Goal: Task Accomplishment & Management: Complete application form

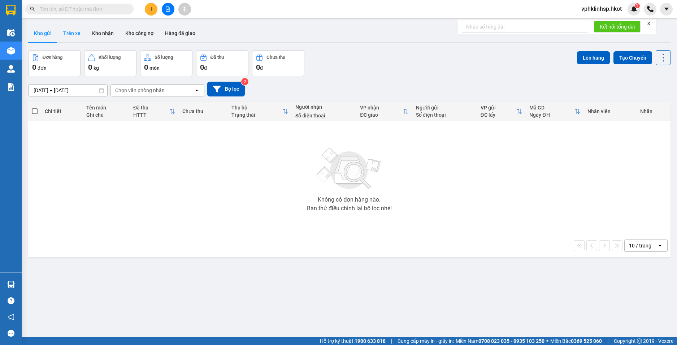
click at [78, 33] on button "Trên xe" at bounding box center [71, 33] width 29 height 17
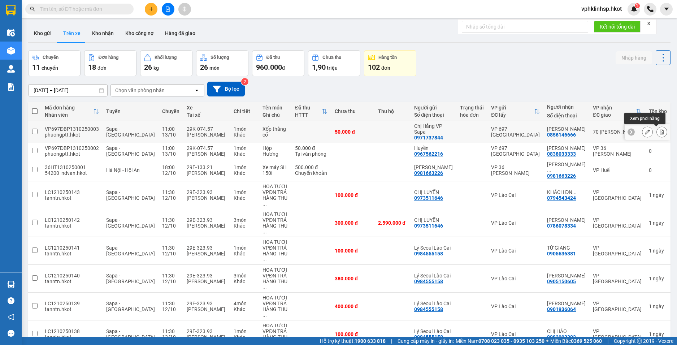
click at [657, 129] on button at bounding box center [662, 132] width 10 height 13
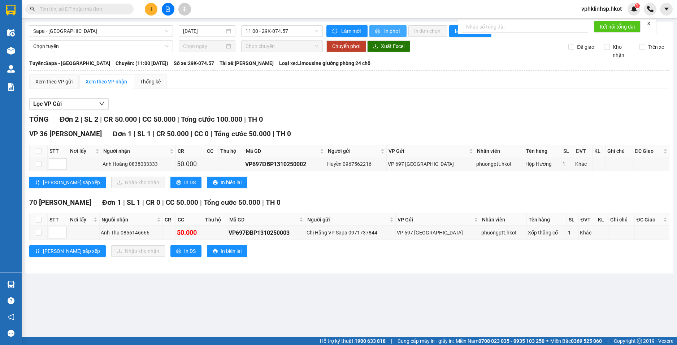
click at [390, 28] on span "In phơi" at bounding box center [392, 31] width 17 height 8
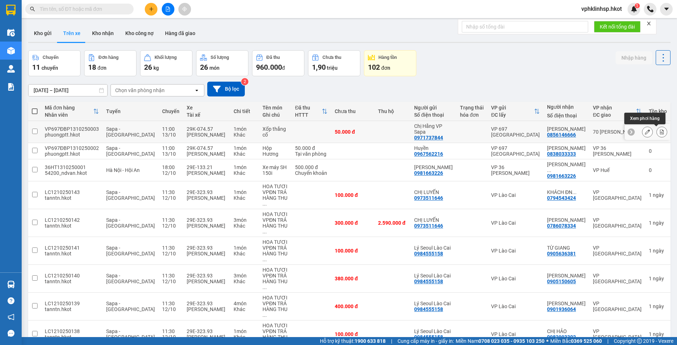
click at [660, 133] on icon at bounding box center [662, 131] width 4 height 5
click at [645, 149] on icon at bounding box center [647, 150] width 5 height 5
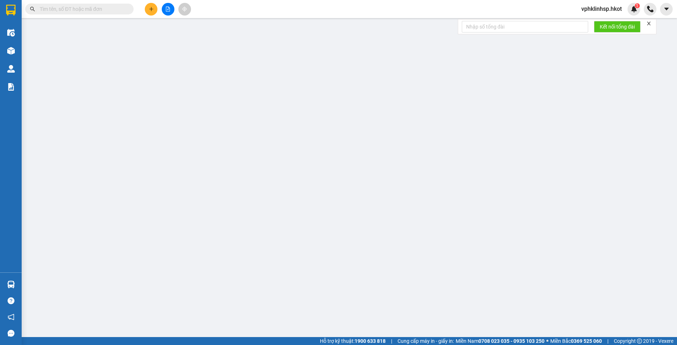
type input "0967562216"
type input "Huyền"
type input "0838033333"
type input "Anh Hoàng"
type input "Phương thu"
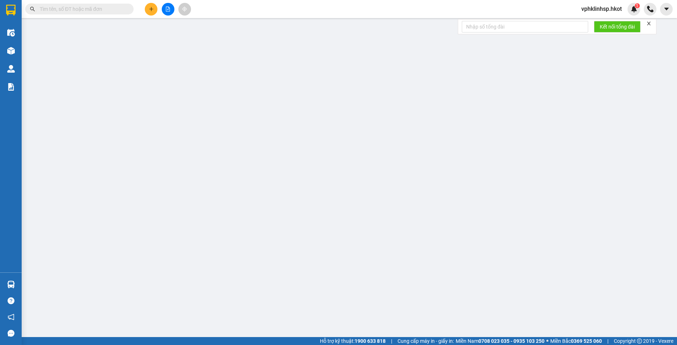
type input "0"
type input "50.000"
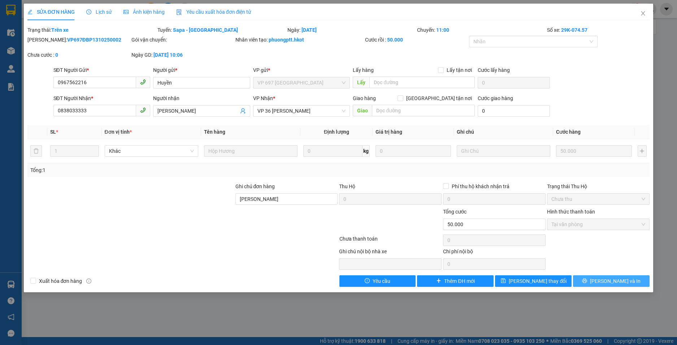
click at [607, 284] on span "Lưu và In" at bounding box center [615, 281] width 51 height 8
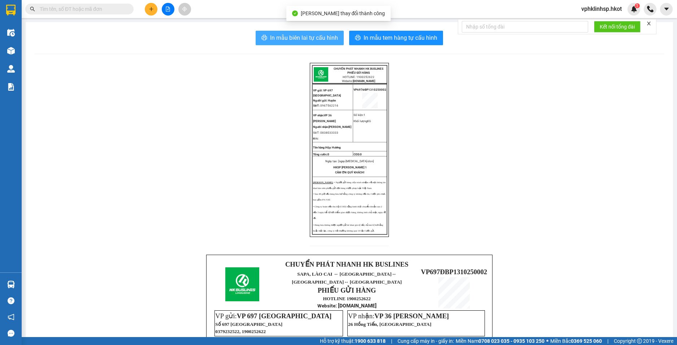
click at [327, 40] on span "In mẫu biên lai tự cấu hình" at bounding box center [304, 37] width 68 height 9
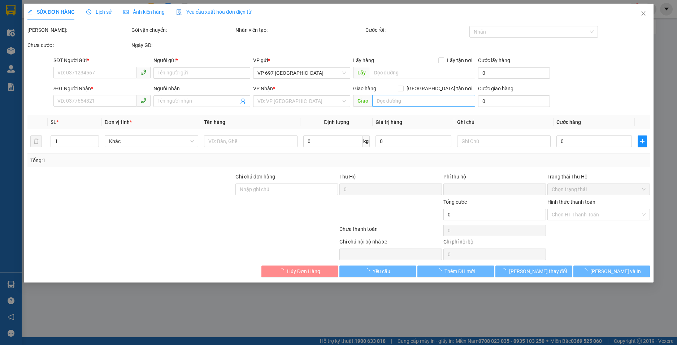
type input "0967562216"
type input "Huyền"
type input "0838033333"
type input "Anh Hoàng"
type input "Phương thu"
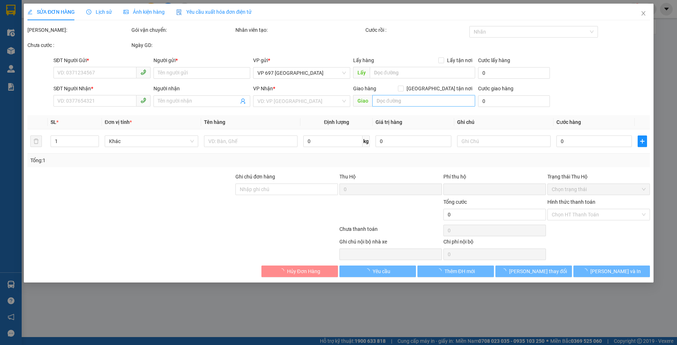
type input "0"
type input "50.000"
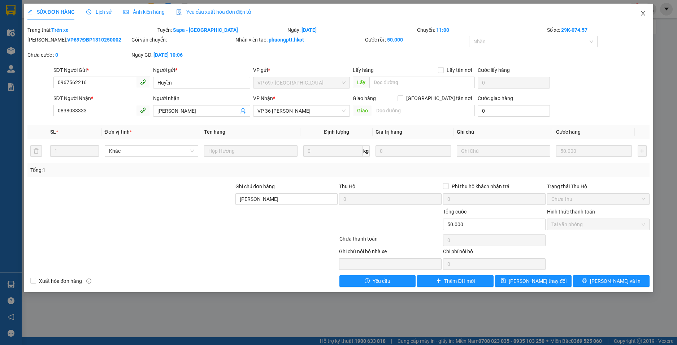
click at [641, 10] on span "Close" at bounding box center [643, 14] width 20 height 20
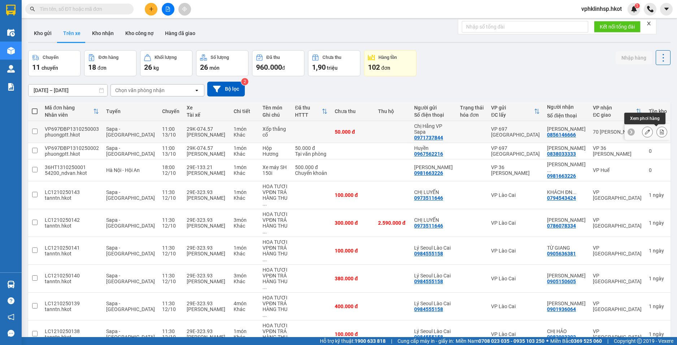
click at [659, 131] on icon at bounding box center [661, 131] width 5 height 5
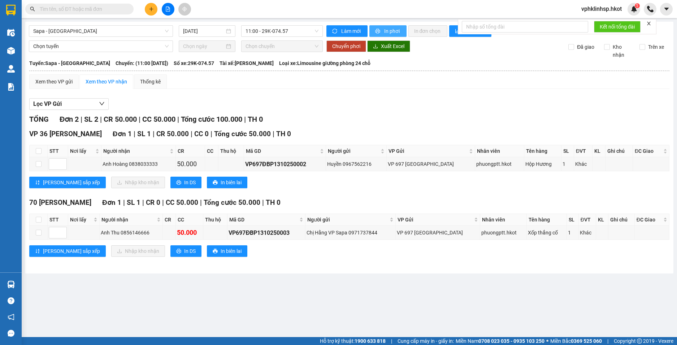
click at [383, 27] on button "In phơi" at bounding box center [387, 31] width 37 height 12
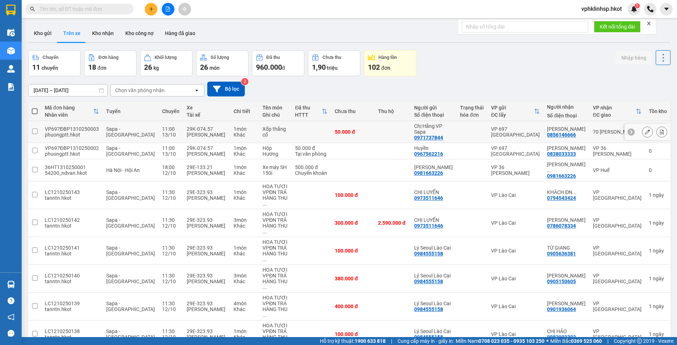
click at [645, 129] on button at bounding box center [647, 132] width 10 height 13
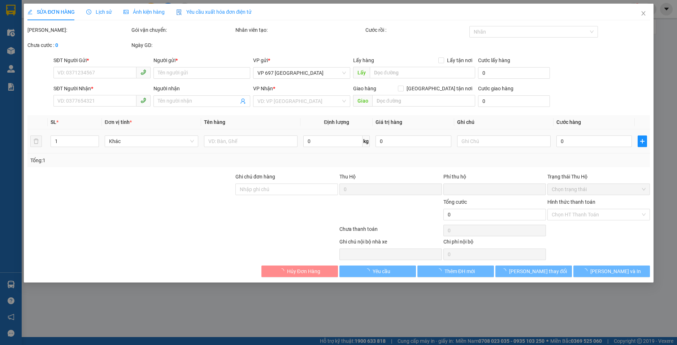
type input "0971737844"
type input "Chị Hằng VP Sapa"
type input "0856146666"
type input "Anh Thu"
type input "K tt khi nhận hàng"
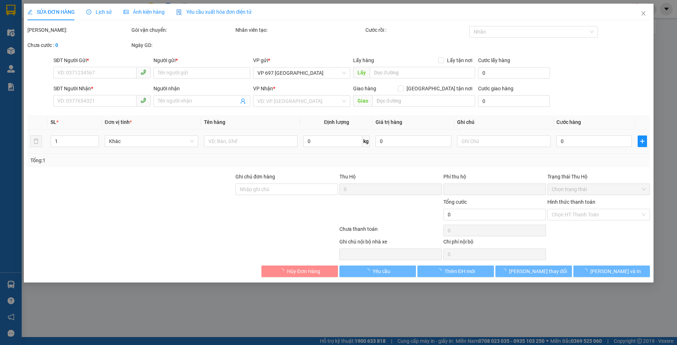
type input "0"
type input "50.000"
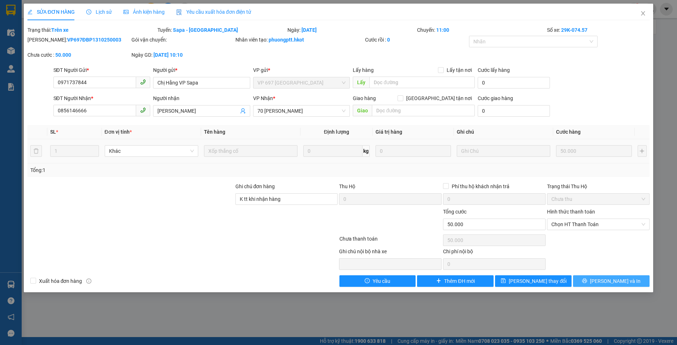
click at [611, 281] on span "Lưu và In" at bounding box center [615, 281] width 51 height 8
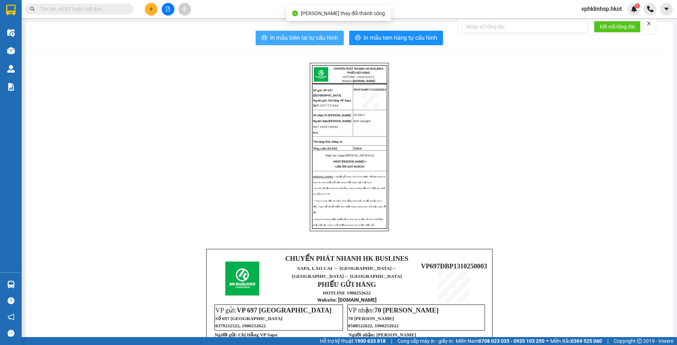
click at [294, 34] on span "In mẫu biên lai tự cấu hình" at bounding box center [304, 37] width 68 height 9
